Goal: Task Accomplishment & Management: Use online tool/utility

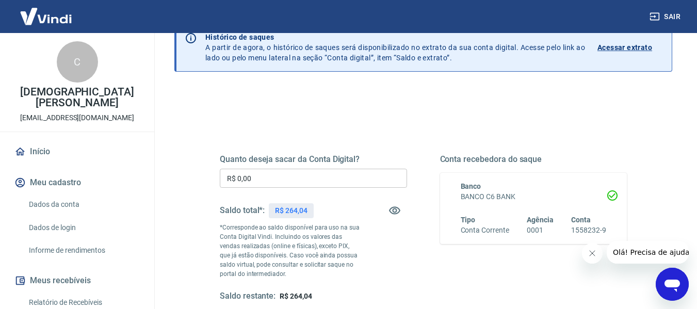
scroll to position [52, 0]
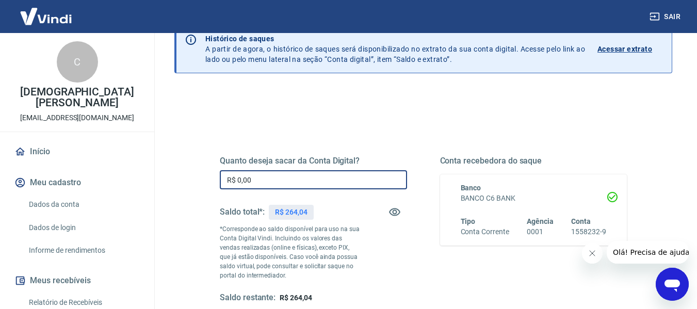
click at [265, 180] on input "R$ 0,00" at bounding box center [313, 179] width 187 height 19
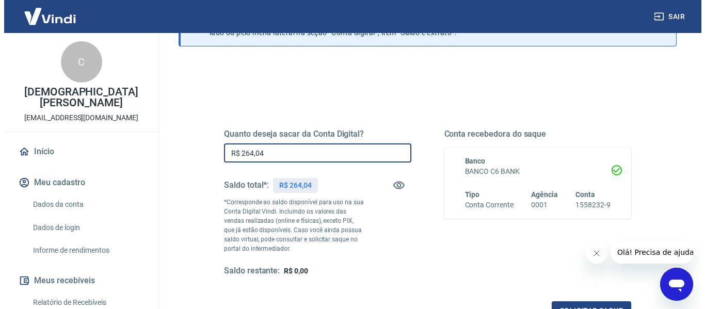
scroll to position [103, 0]
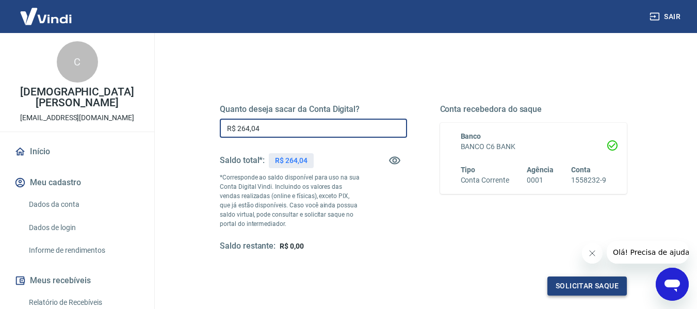
type input "R$ 264,04"
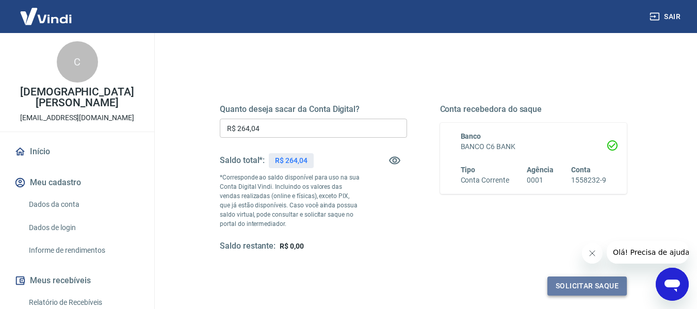
click at [582, 282] on button "Solicitar saque" at bounding box center [587, 286] width 79 height 19
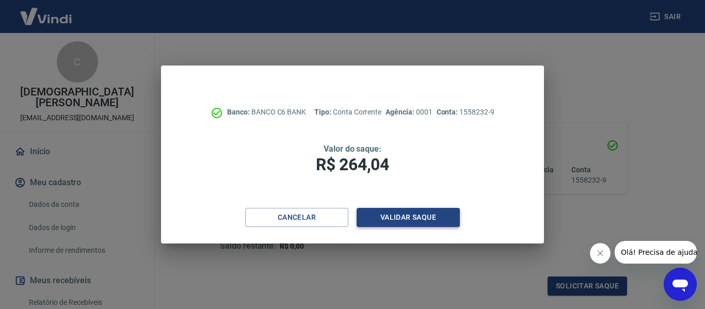
click at [416, 215] on button "Validar saque" at bounding box center [408, 217] width 103 height 19
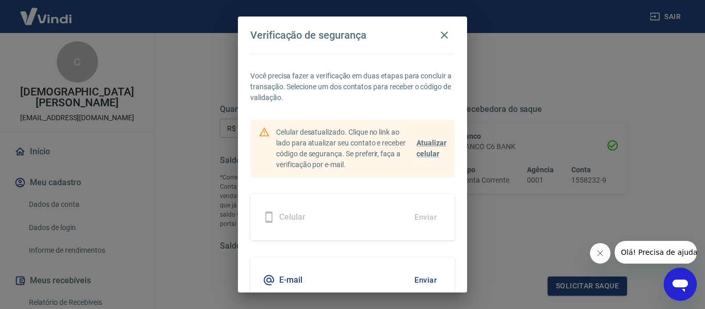
scroll to position [49, 0]
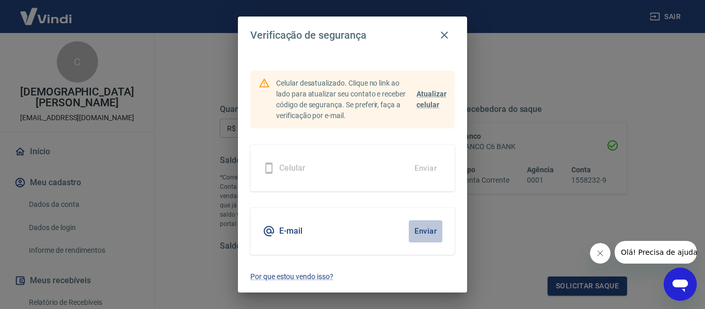
click at [421, 229] on button "Enviar" at bounding box center [426, 231] width 34 height 22
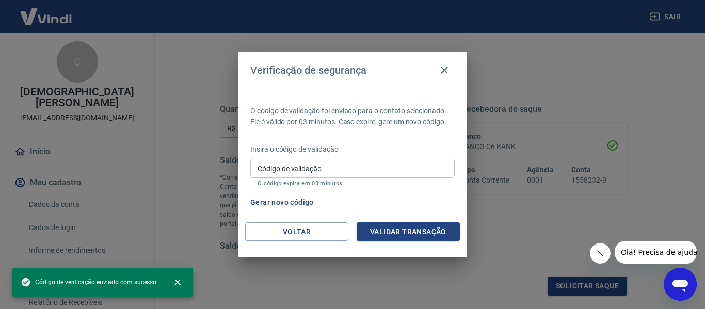
click at [354, 171] on input "Código de validação" at bounding box center [352, 168] width 204 height 19
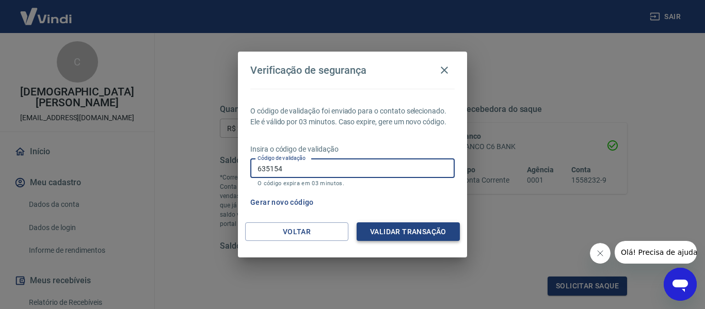
type input "635154"
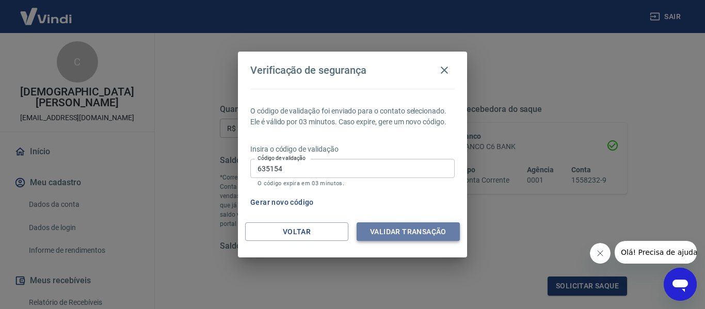
click at [413, 234] on button "Validar transação" at bounding box center [408, 231] width 103 height 19
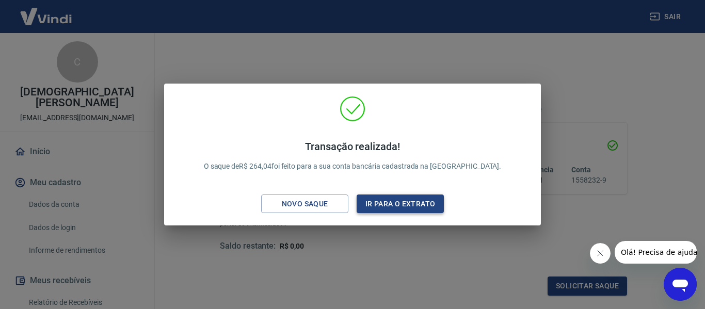
click at [396, 201] on button "Ir para o extrato" at bounding box center [400, 204] width 87 height 19
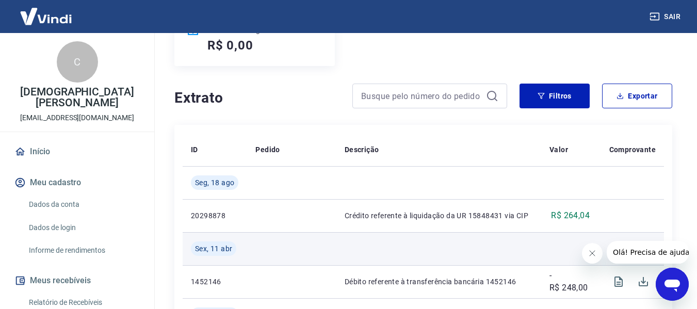
scroll to position [206, 0]
